Goal: Information Seeking & Learning: Learn about a topic

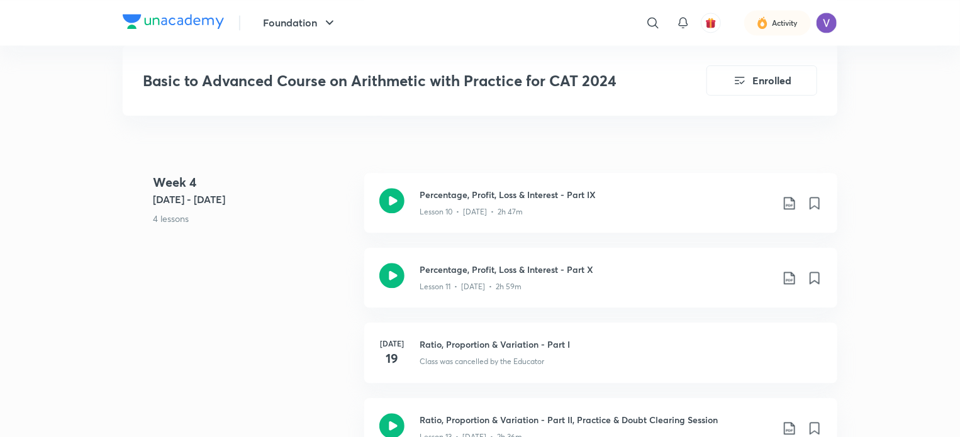
scroll to position [1353, 0]
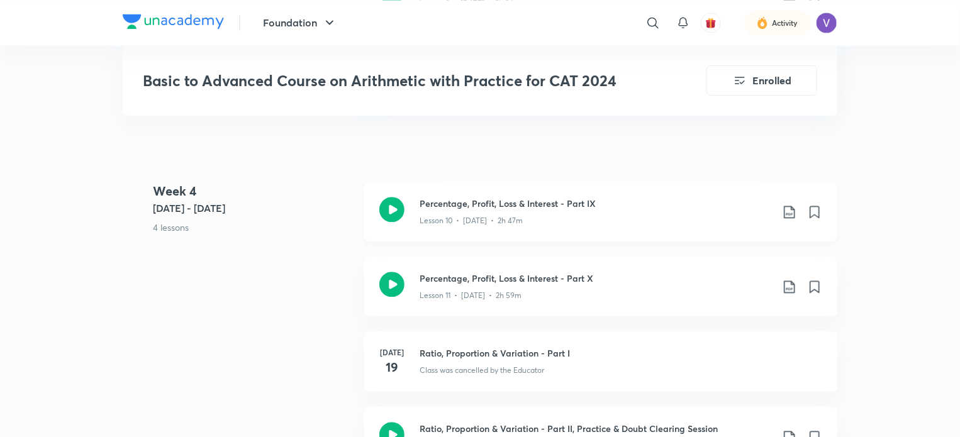
click at [531, 227] on div "Percentage, Profit, Loss & Interest - Part IX Lesson 10 • Jul 15 • 2h 47m" at bounding box center [600, 212] width 473 height 60
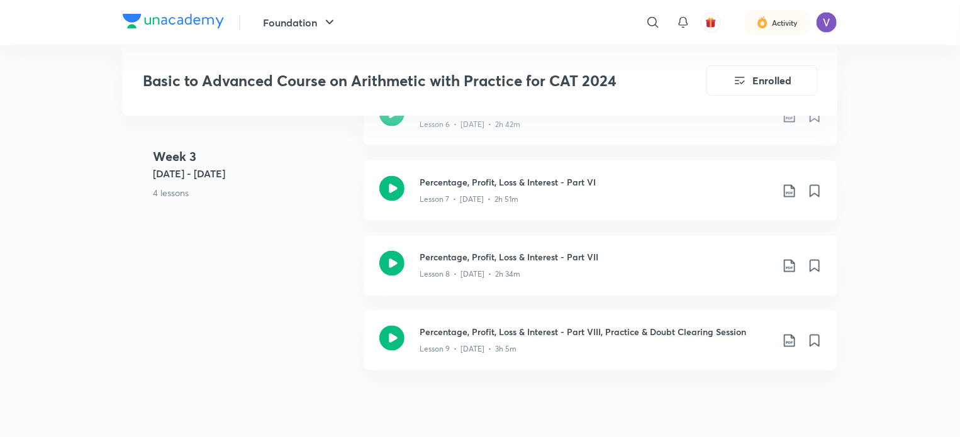
scroll to position [1072, 0]
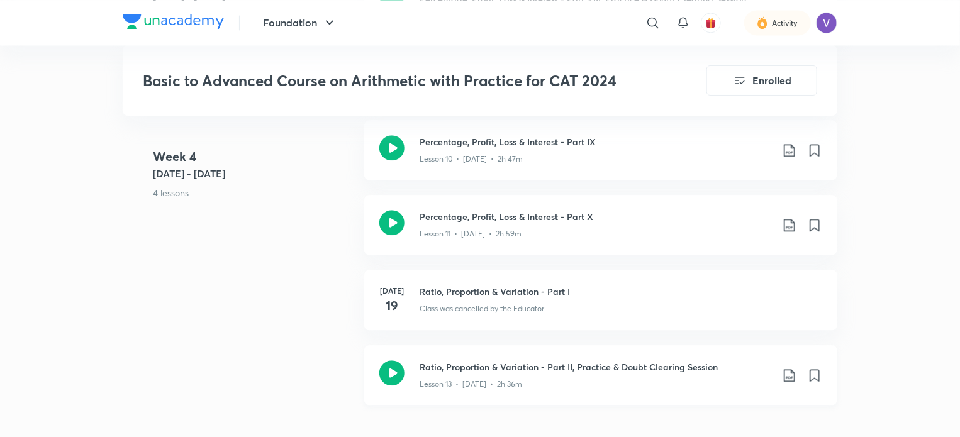
scroll to position [1414, 0]
click at [541, 234] on div "Lesson 11 • Jul 17 • 2h 59m" at bounding box center [596, 233] width 352 height 16
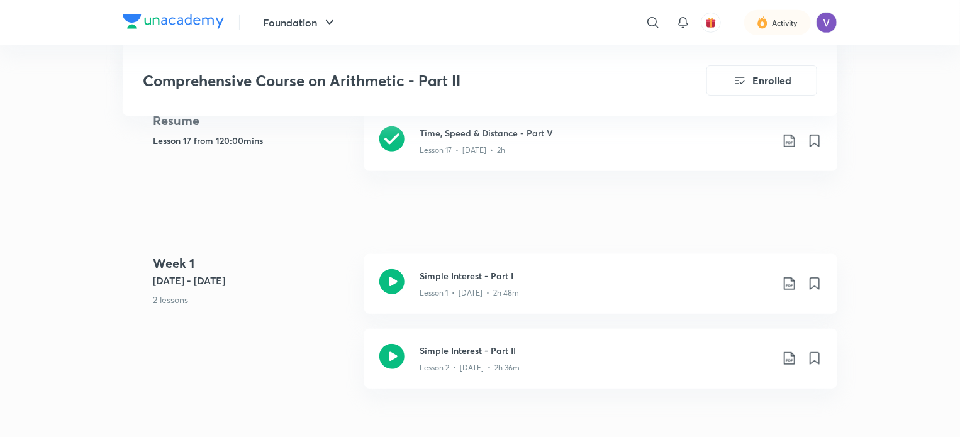
scroll to position [389, 0]
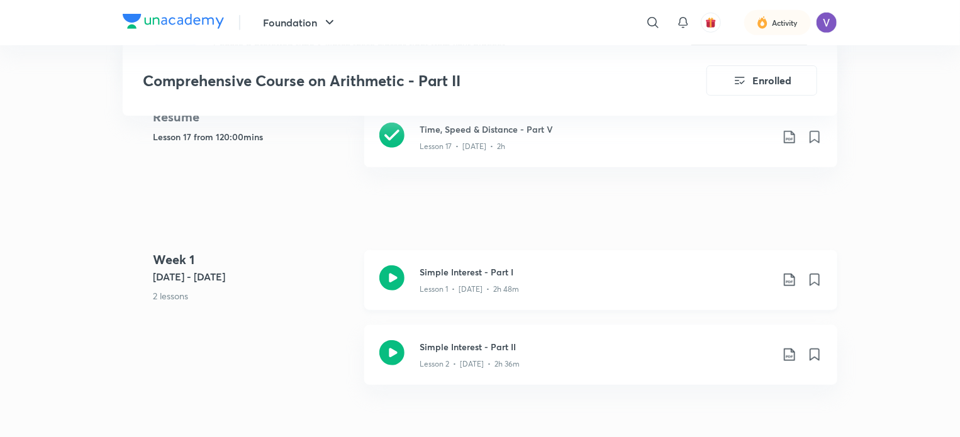
click at [786, 279] on icon at bounding box center [789, 280] width 15 height 15
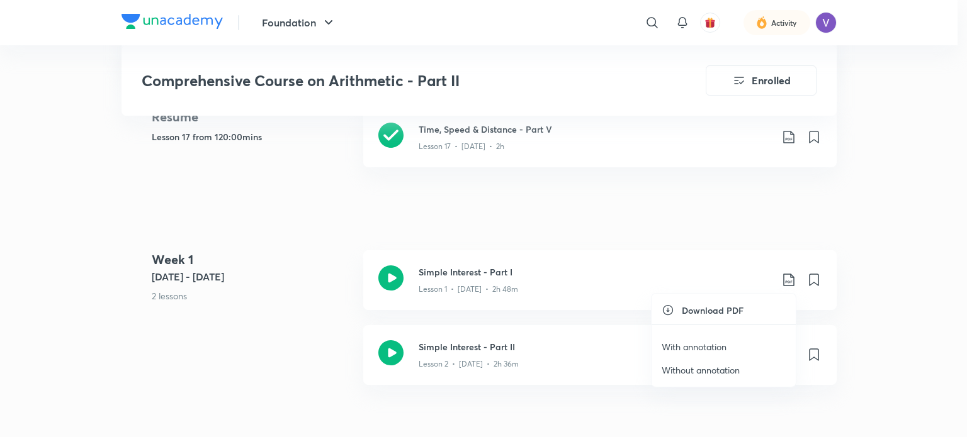
click at [700, 346] on p "With annotation" at bounding box center [694, 347] width 65 height 13
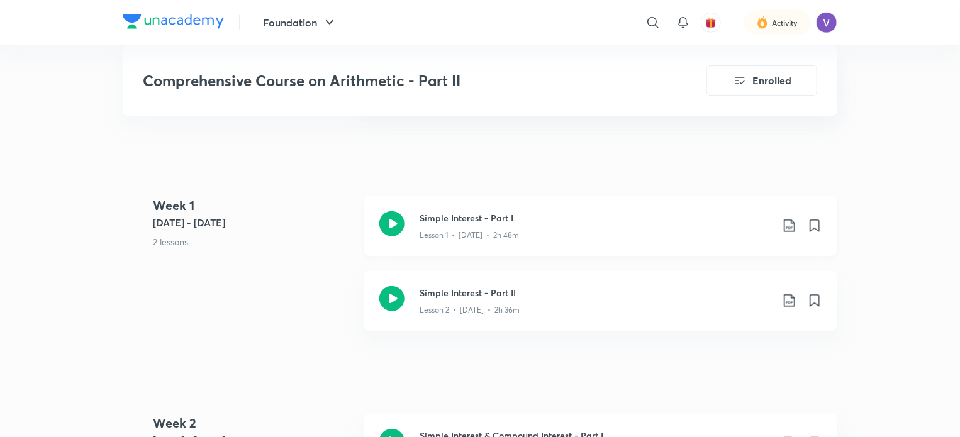
scroll to position [448, 0]
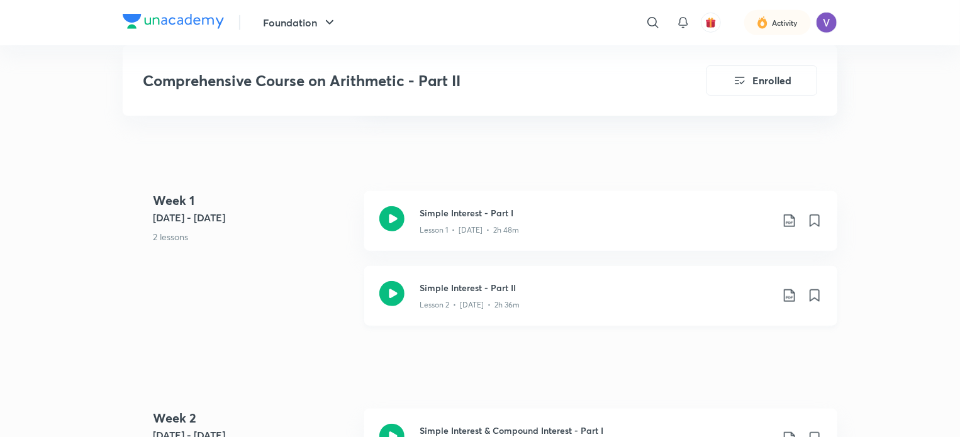
click at [791, 298] on icon at bounding box center [789, 295] width 15 height 15
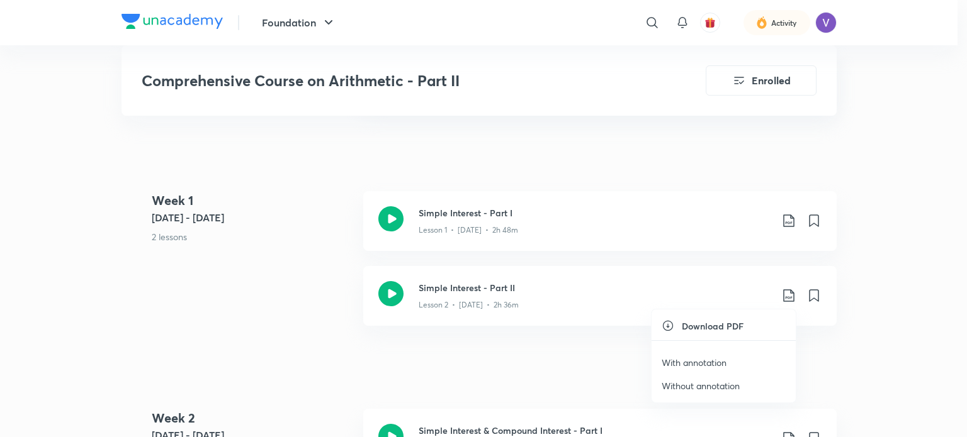
click at [712, 359] on p "With annotation" at bounding box center [694, 362] width 65 height 13
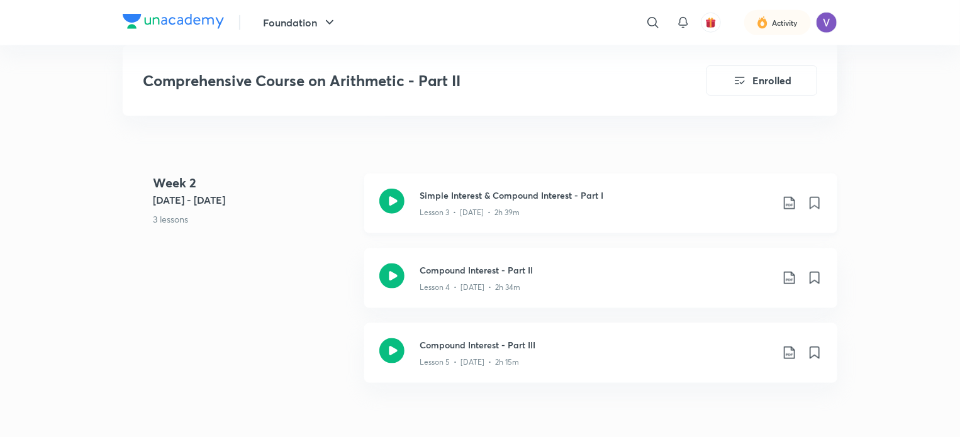
scroll to position [685, 0]
click at [794, 200] on icon at bounding box center [789, 201] width 15 height 15
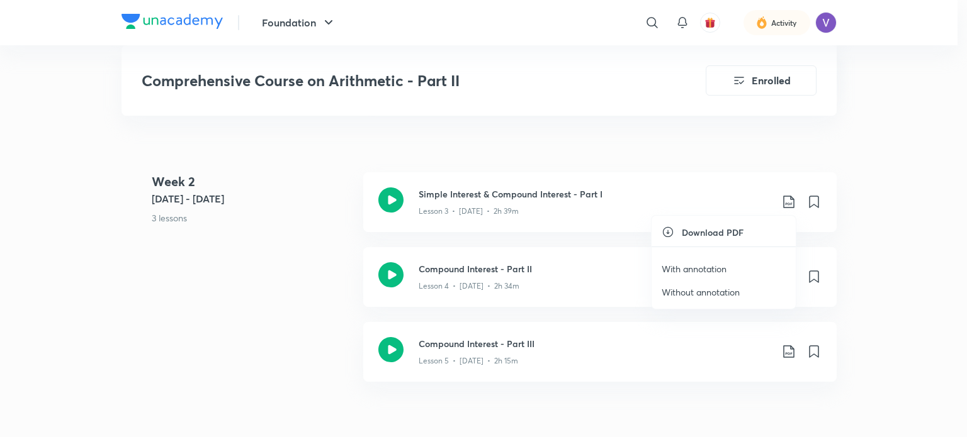
click at [715, 271] on p "With annotation" at bounding box center [694, 268] width 65 height 13
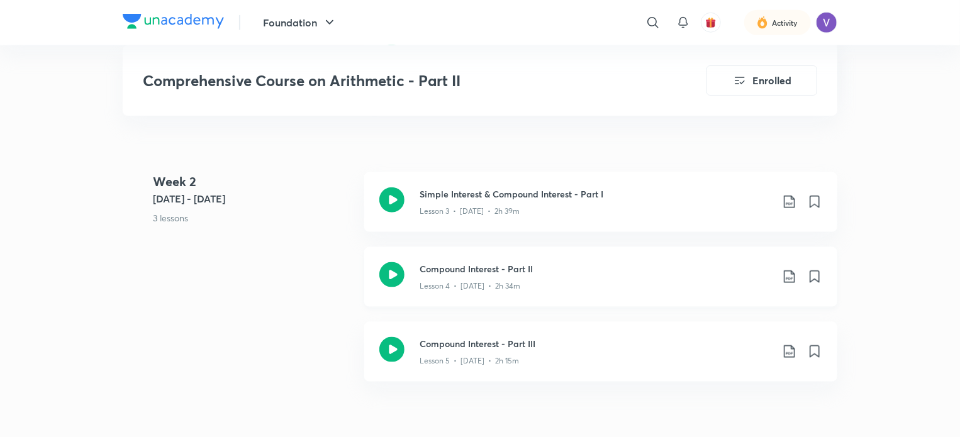
scroll to position [783, 0]
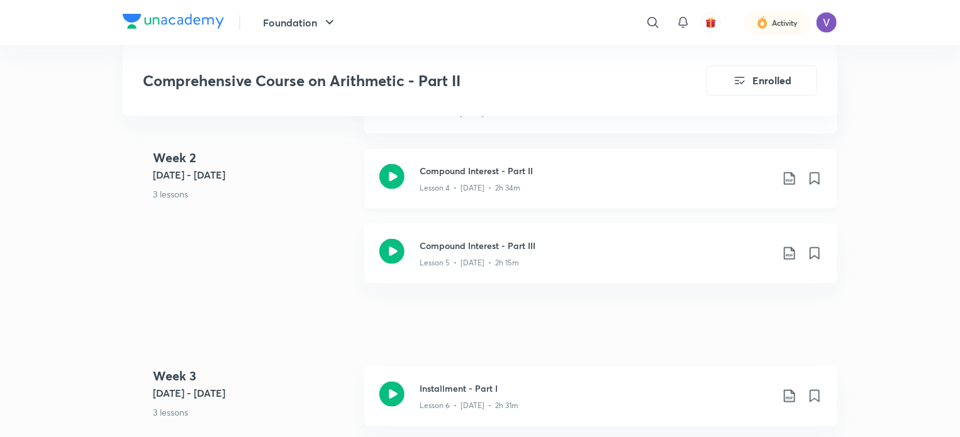
click at [789, 181] on icon at bounding box center [789, 178] width 15 height 15
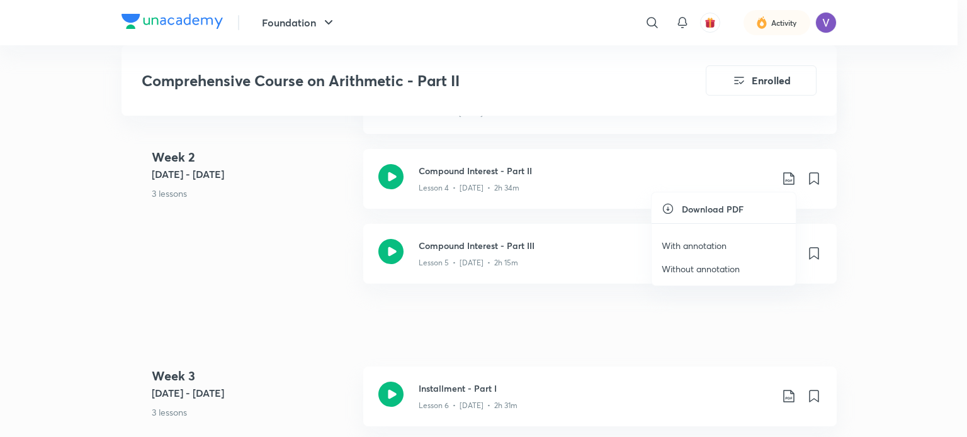
click at [710, 242] on p "With annotation" at bounding box center [694, 245] width 65 height 13
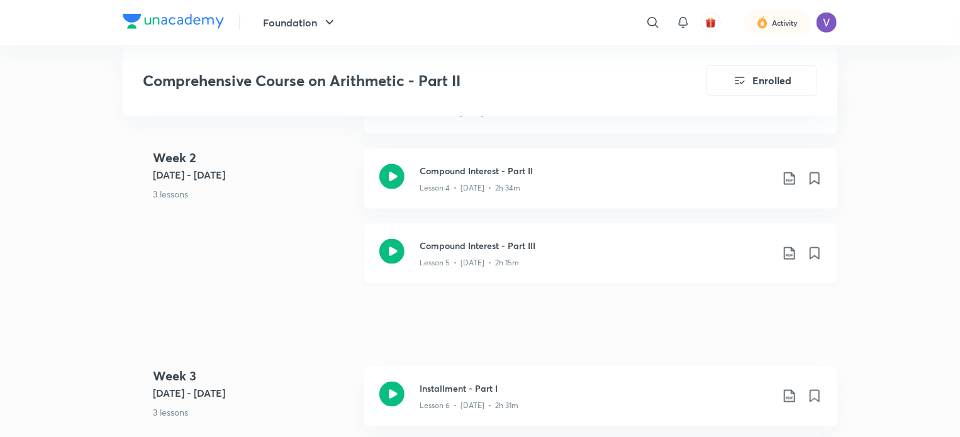
click at [789, 249] on icon at bounding box center [789, 253] width 15 height 15
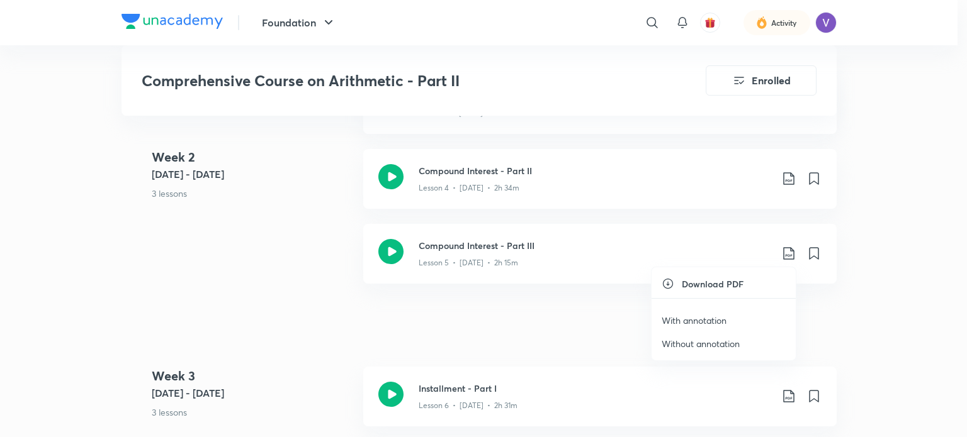
click at [712, 321] on p "With annotation" at bounding box center [694, 320] width 65 height 13
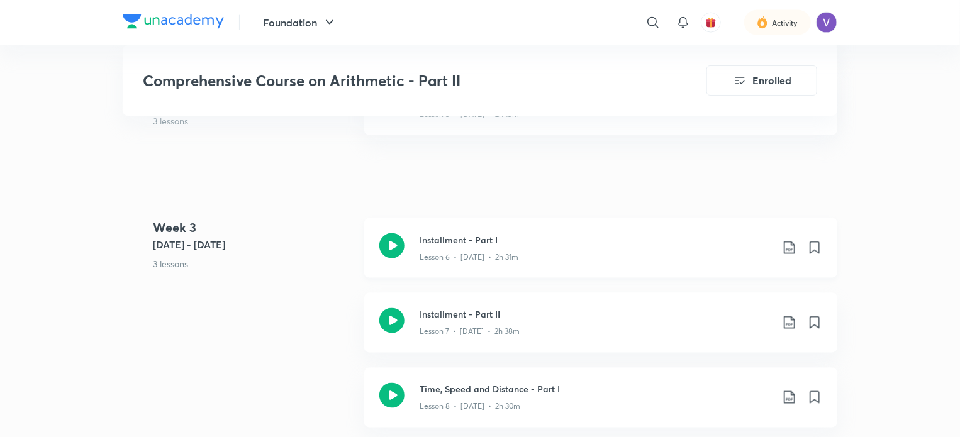
scroll to position [933, 0]
click at [787, 251] on icon at bounding box center [789, 246] width 11 height 13
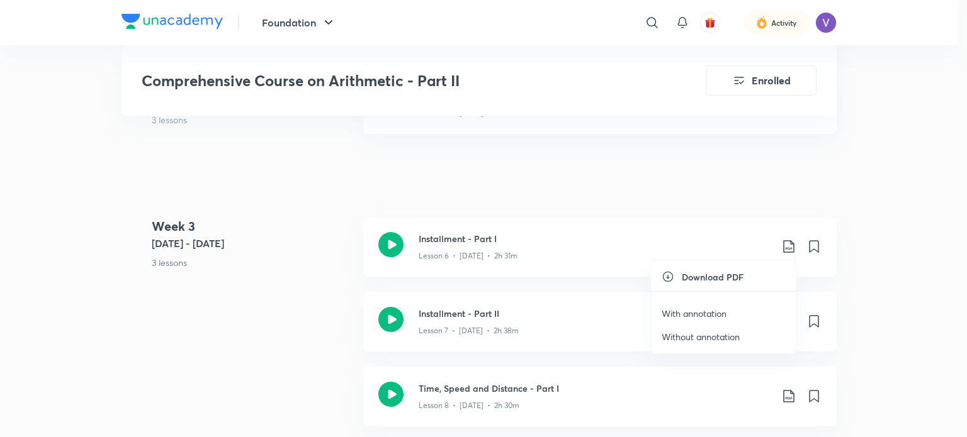
click at [721, 312] on p "With annotation" at bounding box center [694, 313] width 65 height 13
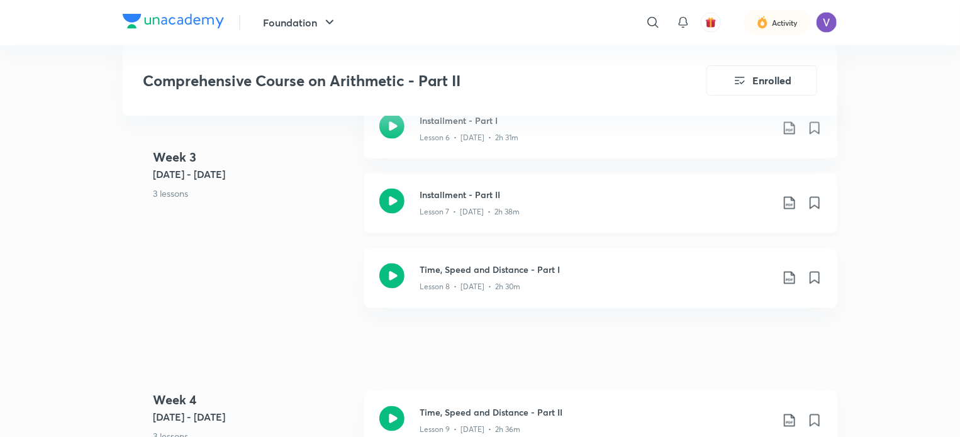
scroll to position [1054, 0]
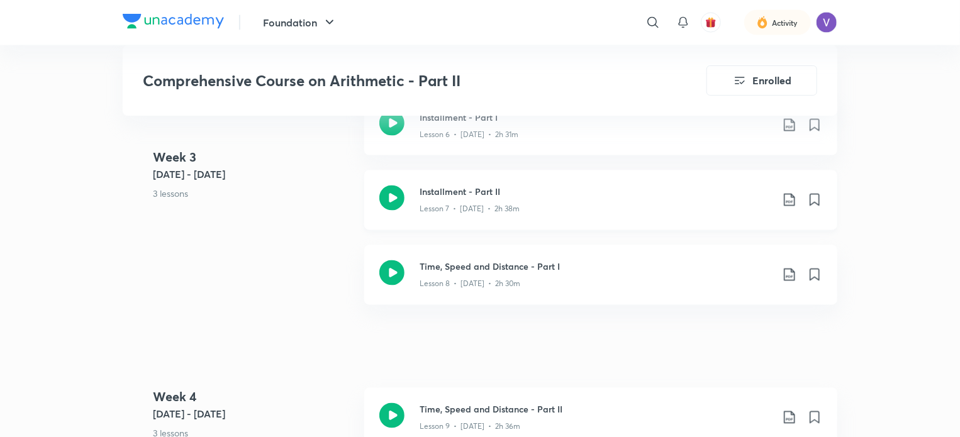
click at [791, 198] on icon at bounding box center [789, 200] width 15 height 15
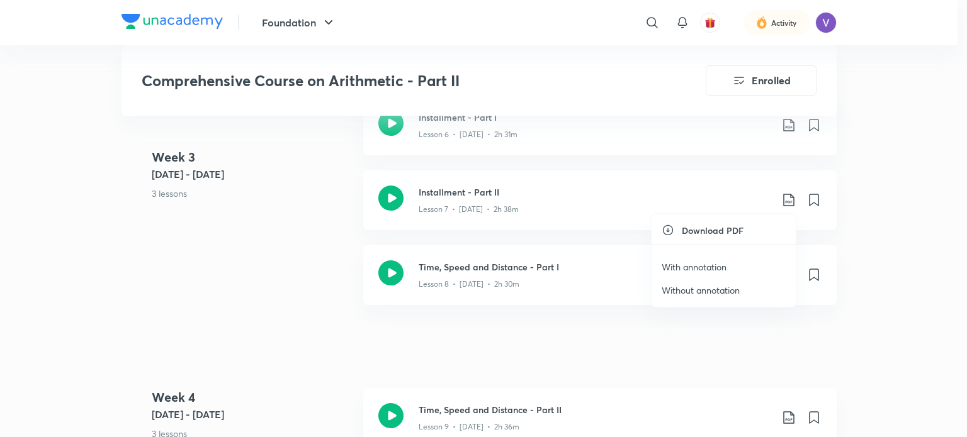
click at [725, 267] on p "With annotation" at bounding box center [694, 267] width 65 height 13
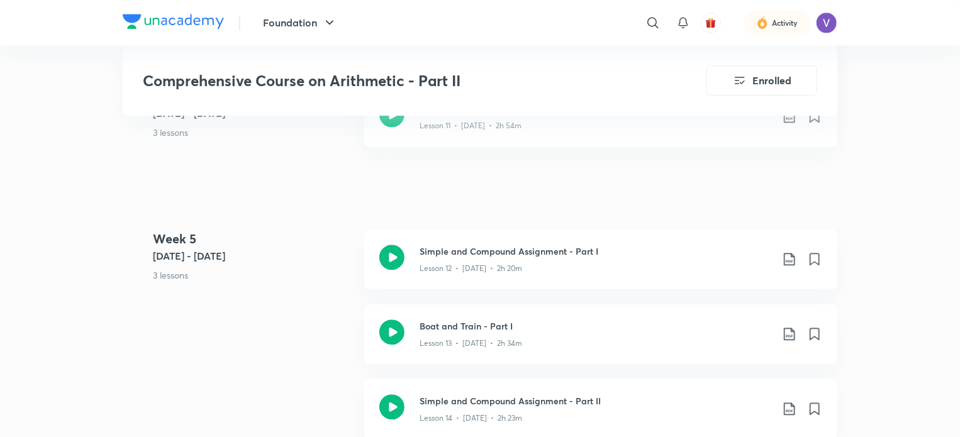
scroll to position [1507, 0]
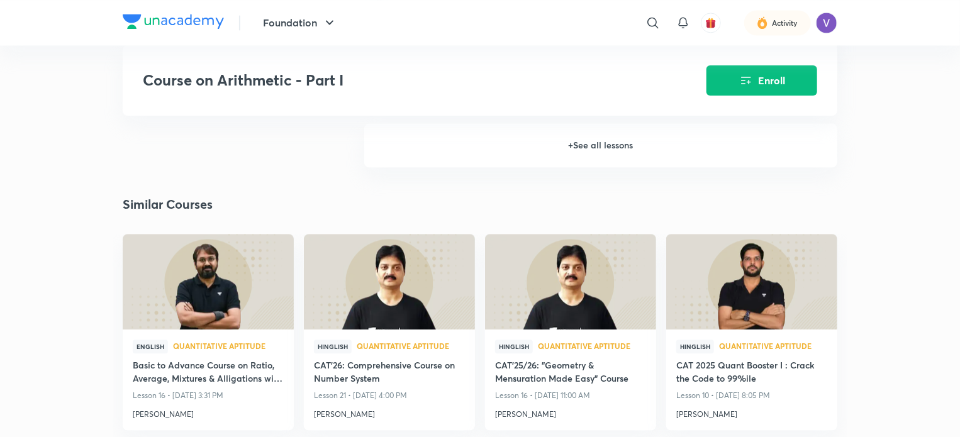
scroll to position [1361, 0]
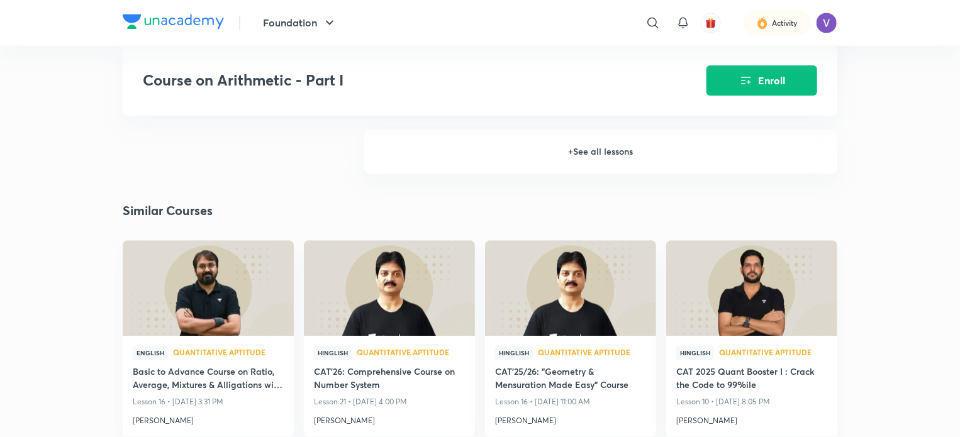
click at [582, 147] on h6 "+ See all lessons" at bounding box center [600, 152] width 473 height 44
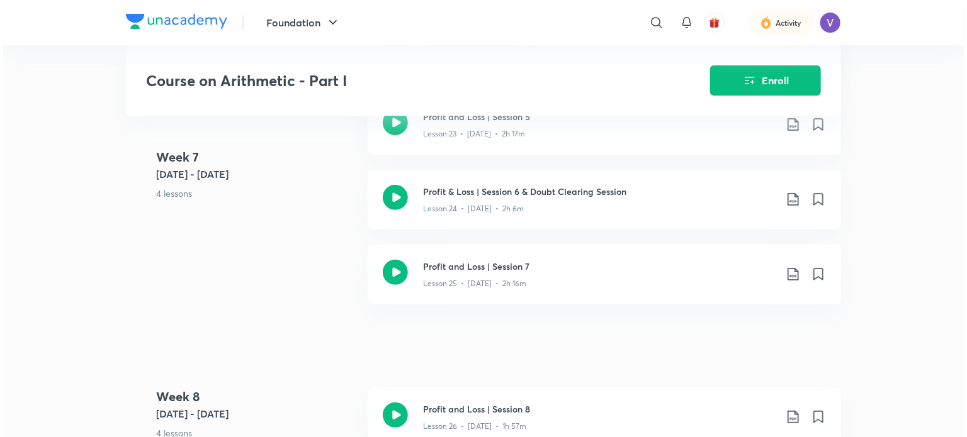
scroll to position [2538, 0]
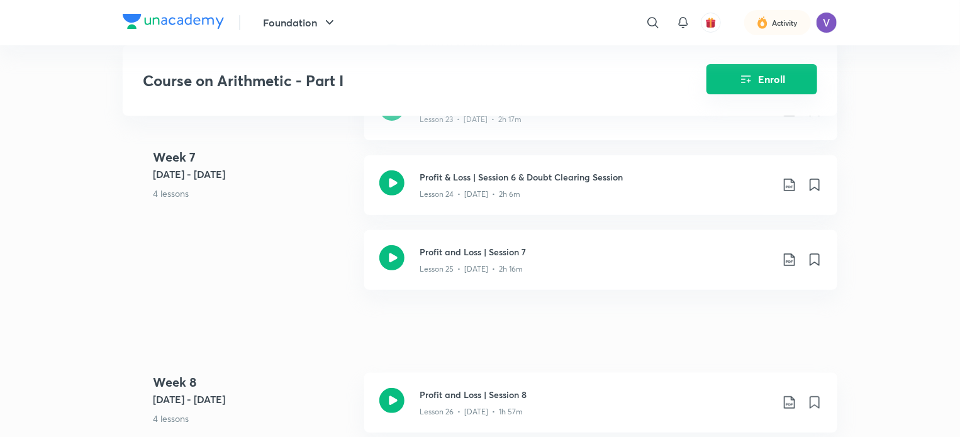
click at [763, 75] on button "Enroll" at bounding box center [762, 79] width 111 height 30
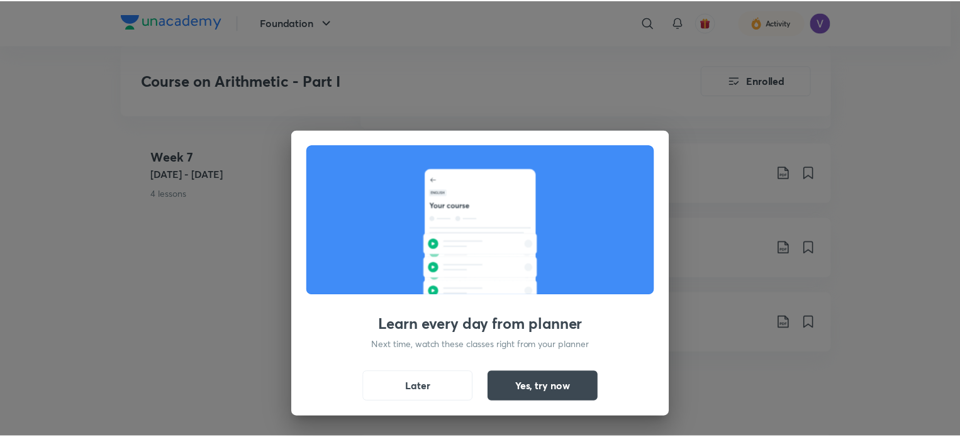
scroll to position [2601, 0]
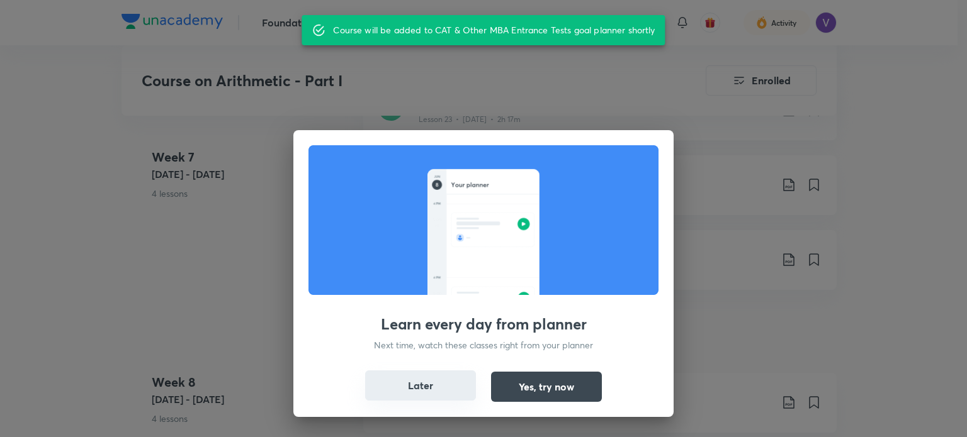
click at [432, 385] on button "Later" at bounding box center [420, 386] width 111 height 30
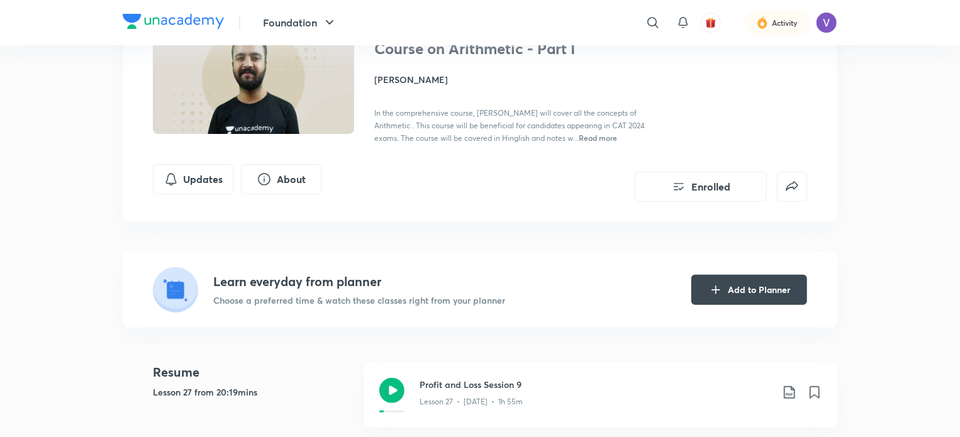
scroll to position [133, 0]
